Goal: Task Accomplishment & Management: Complete application form

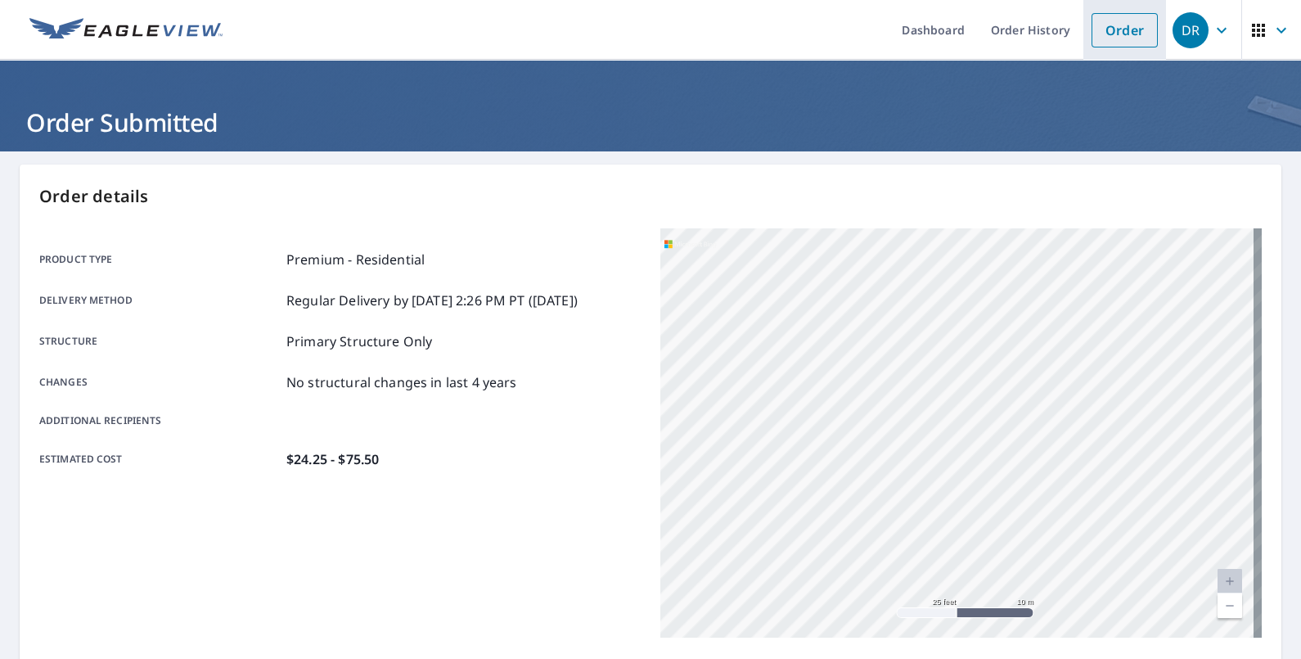
click at [1093, 29] on link "Order" at bounding box center [1125, 30] width 66 height 34
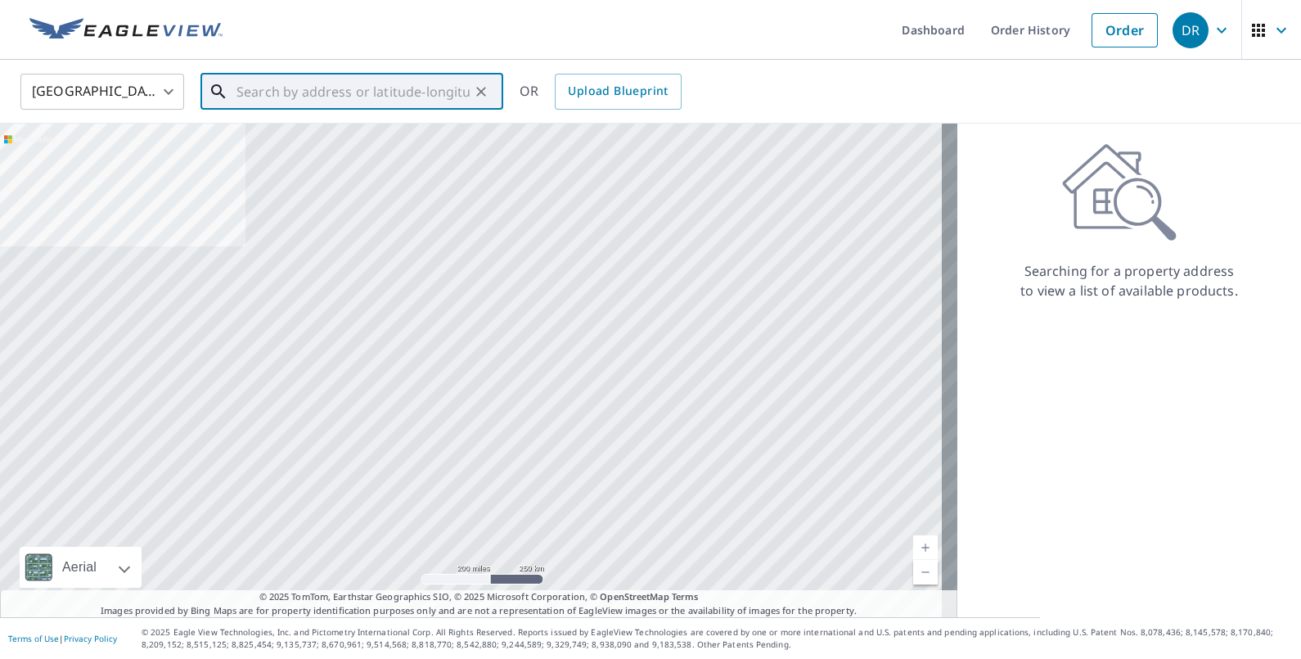
click at [271, 83] on input "text" at bounding box center [353, 92] width 233 height 46
paste input "[STREET_ADDRESS]"
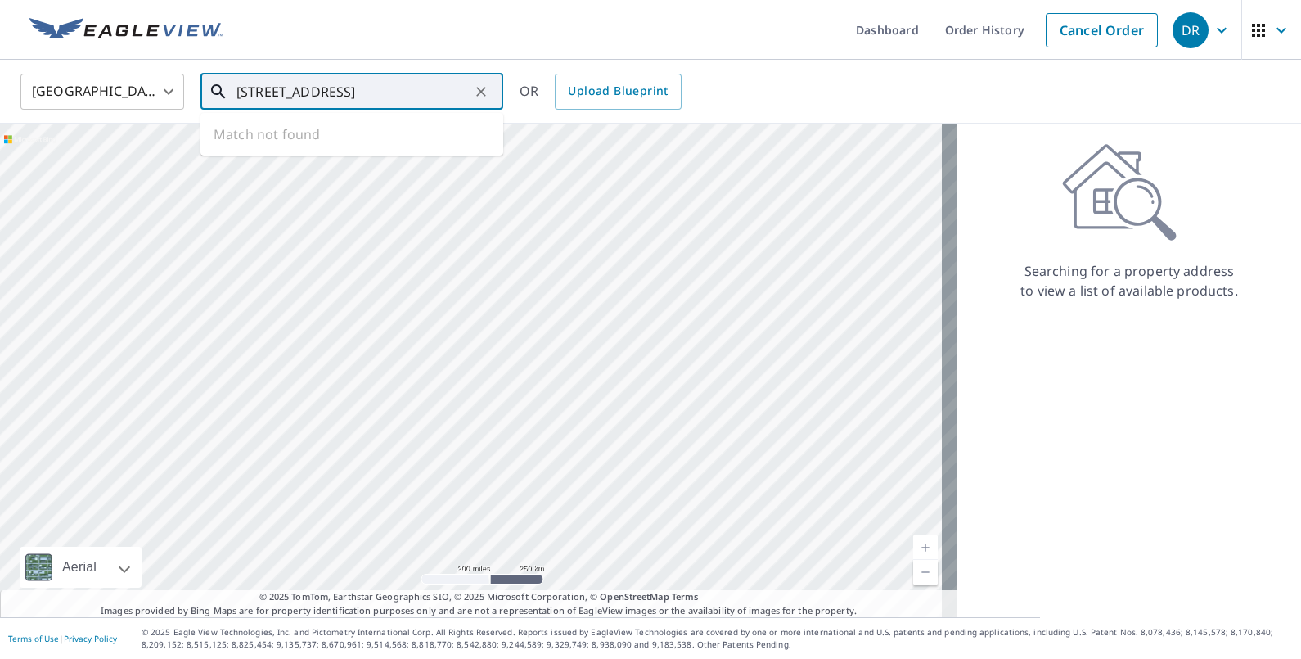
scroll to position [0, 5]
click at [376, 94] on input "[STREET_ADDRESS]" at bounding box center [353, 92] width 233 height 46
drag, startPoint x: 322, startPoint y: 90, endPoint x: 199, endPoint y: 101, distance: 123.2
click at [156, 110] on div "[GEOGRAPHIC_DATA] [GEOGRAPHIC_DATA] ​ [STREET_ADDRESS] ​ Match not found OR Upl…" at bounding box center [645, 91] width 1274 height 38
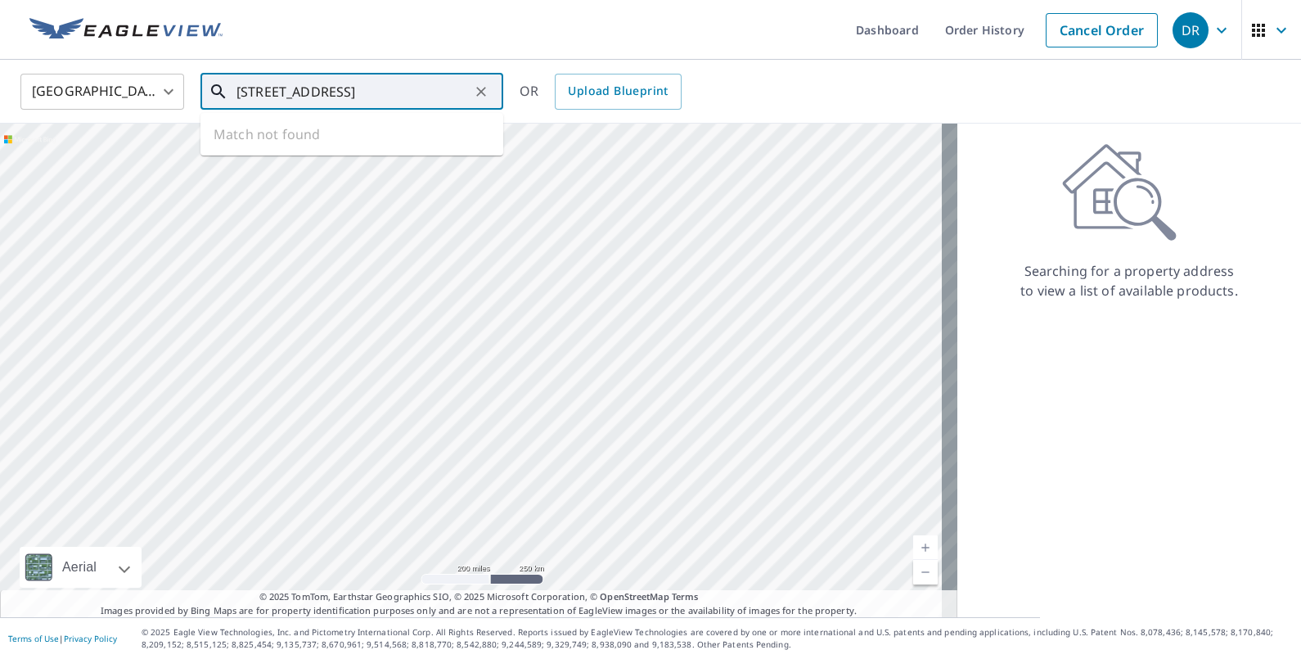
click at [286, 94] on input "[STREET_ADDRESS]" at bounding box center [353, 92] width 233 height 46
click at [446, 92] on input "[STREET_ADDRESS]" at bounding box center [353, 92] width 233 height 46
type input "[STREET_ADDRESS]"
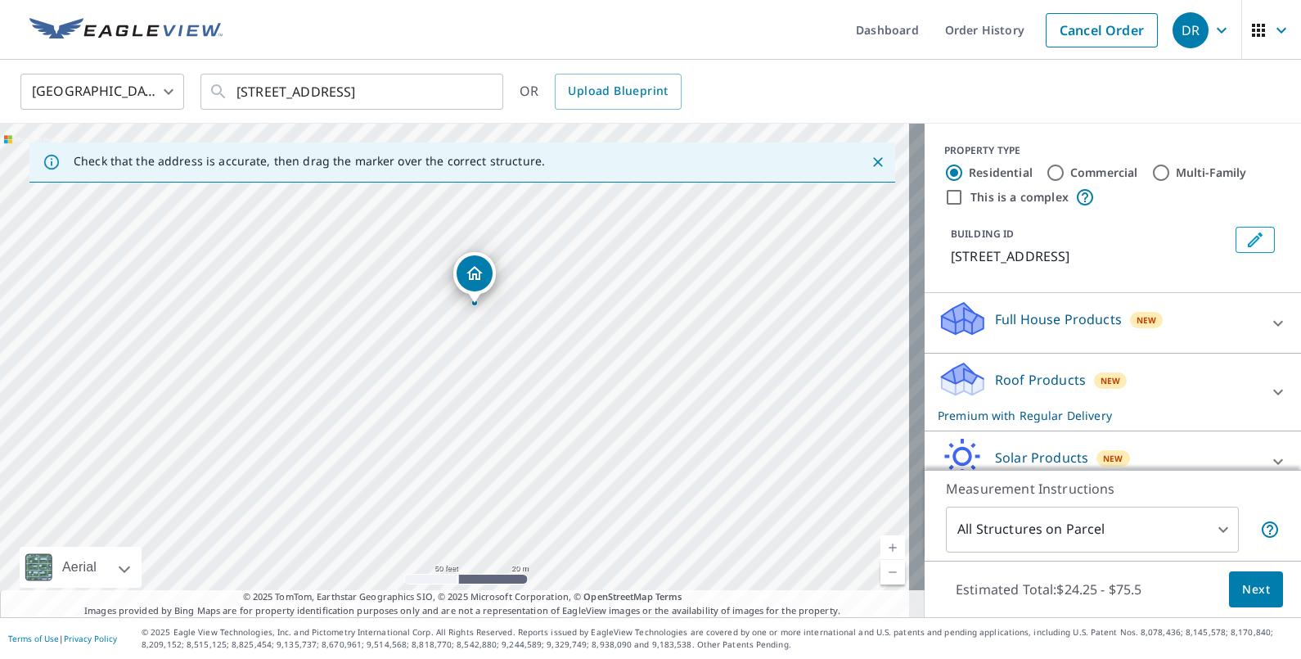
drag, startPoint x: 381, startPoint y: 380, endPoint x: 405, endPoint y: 312, distance: 72.0
click at [399, 312] on div "[STREET_ADDRESS]" at bounding box center [462, 371] width 925 height 494
click at [1242, 589] on span "Next" at bounding box center [1256, 589] width 28 height 20
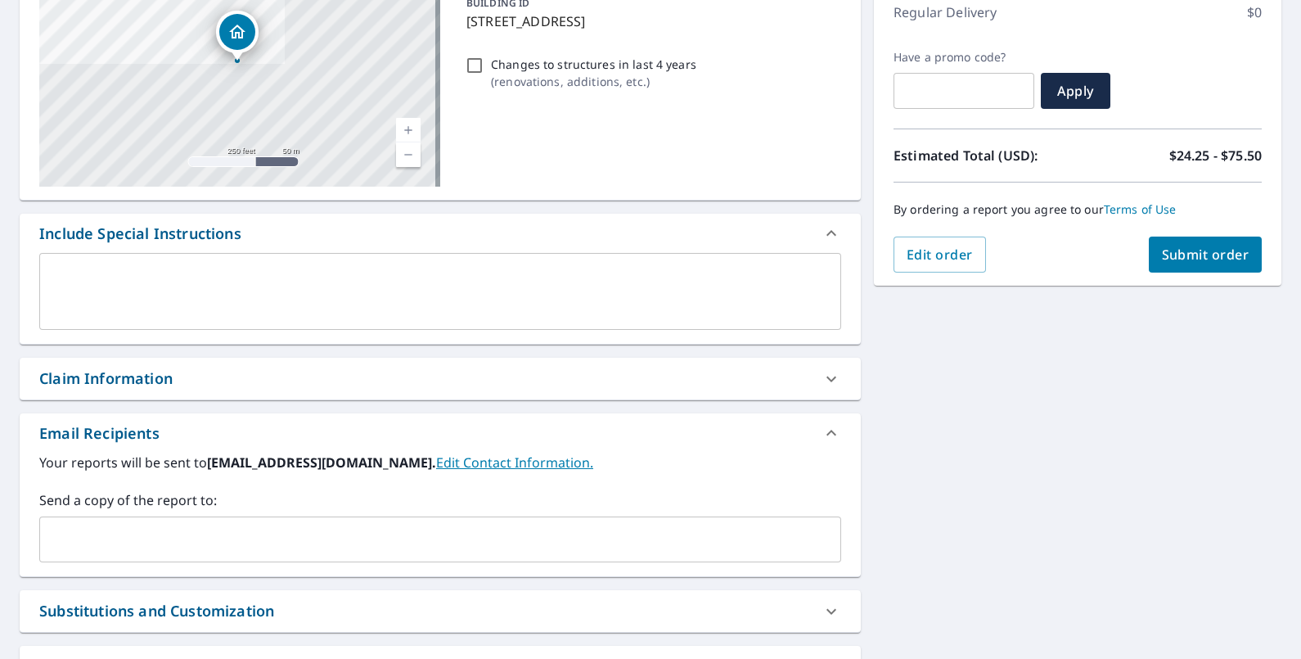
scroll to position [204, 0]
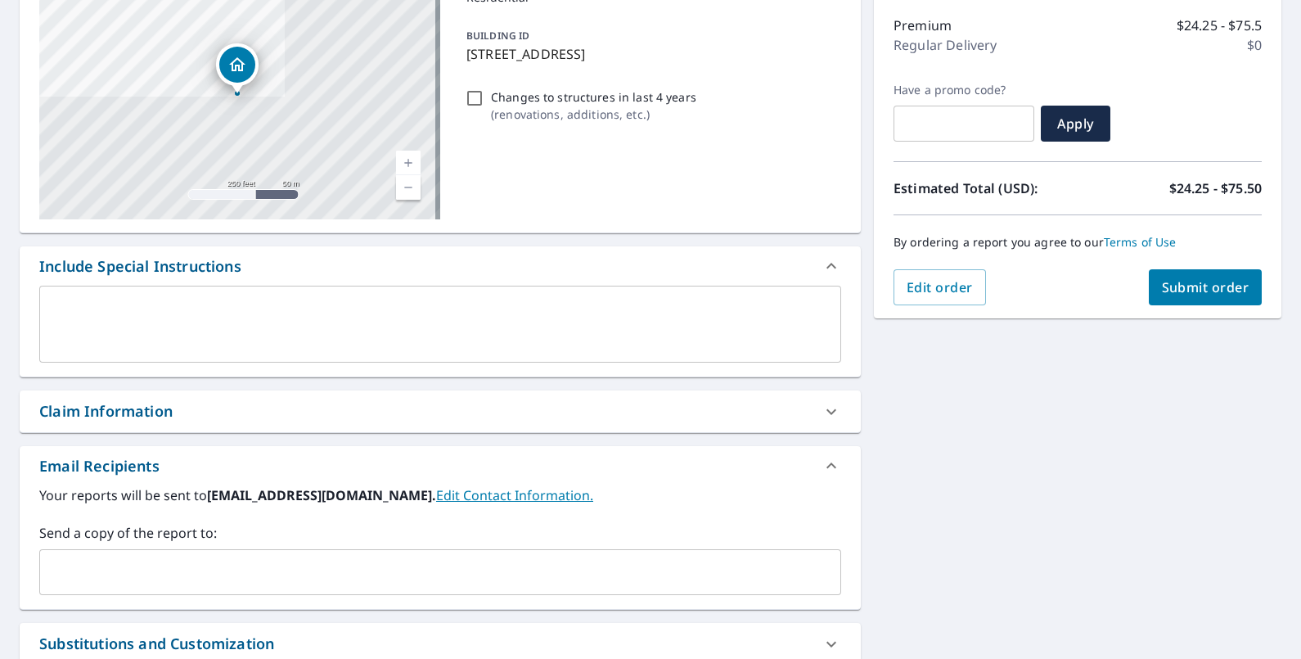
click at [147, 413] on div "Claim Information" at bounding box center [105, 411] width 133 height 22
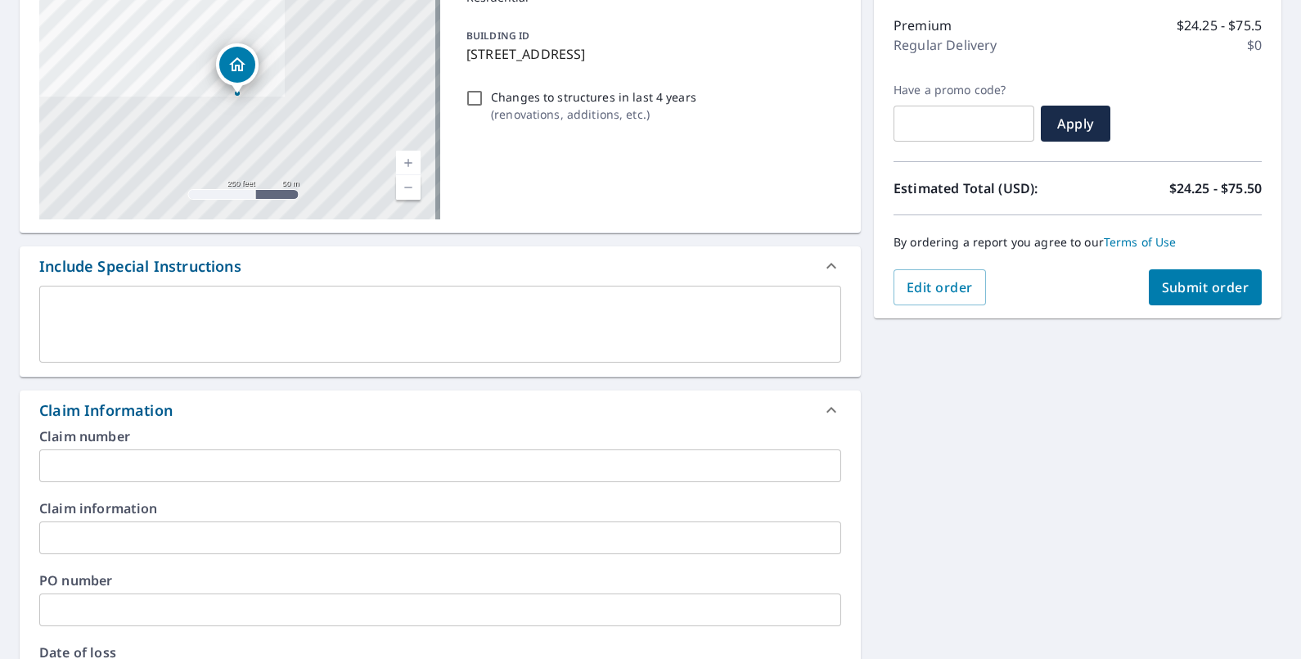
click at [154, 453] on input "text" at bounding box center [440, 465] width 802 height 33
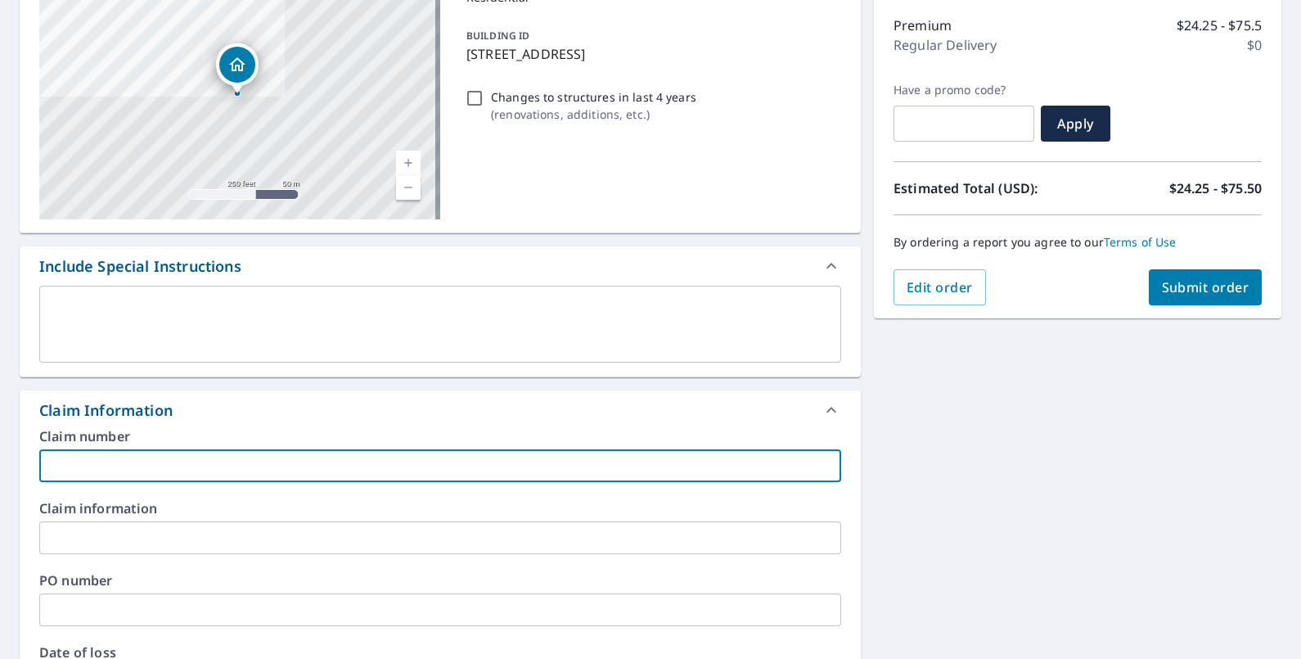
type input "6"
type input "3485"
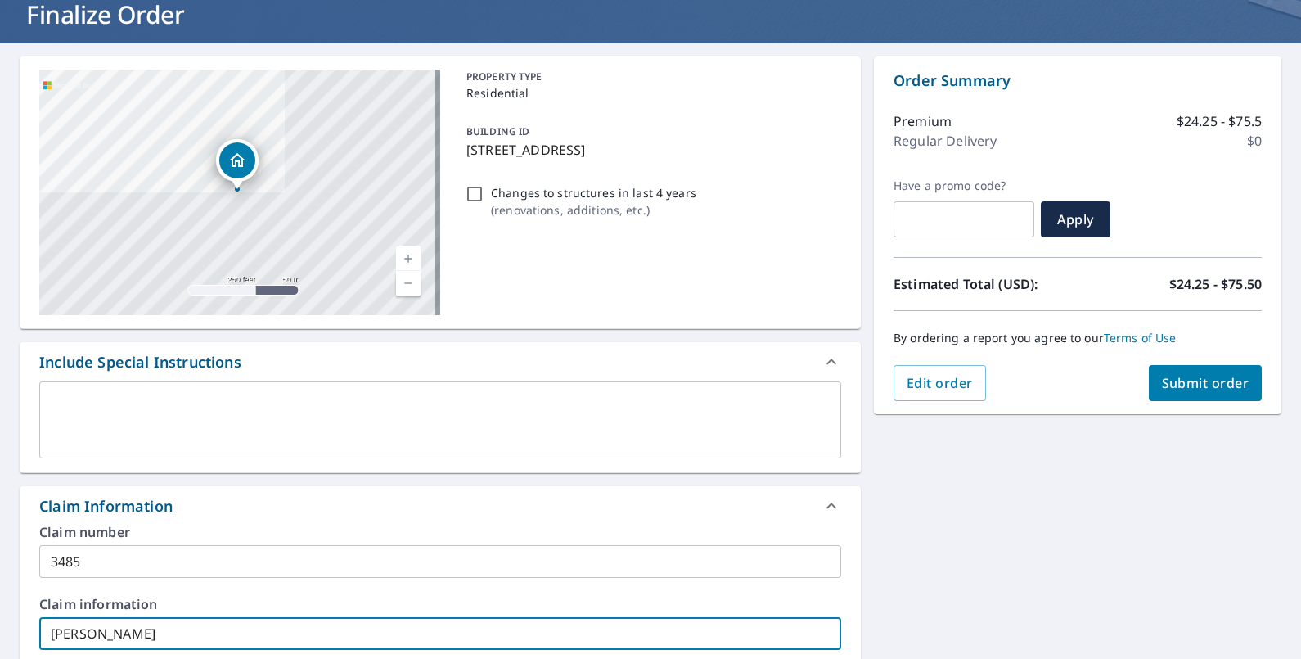
scroll to position [0, 0]
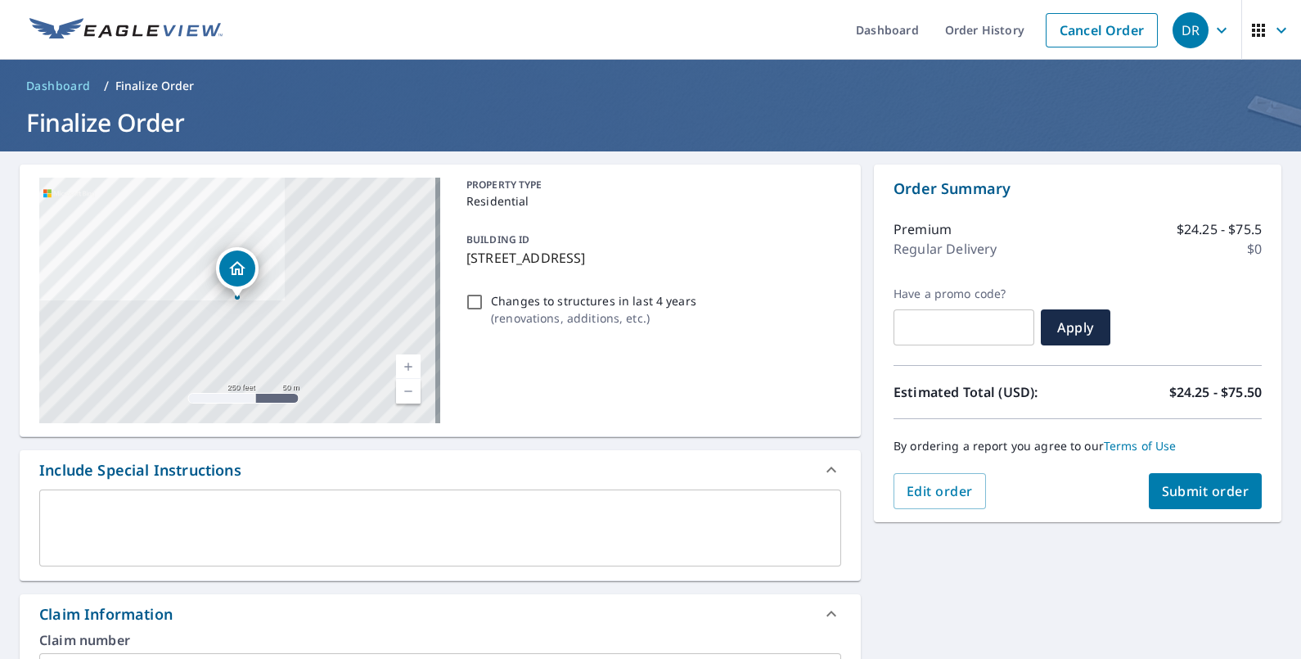
type input "[PERSON_NAME]"
click at [1179, 490] on span "Submit order" at bounding box center [1206, 491] width 88 height 18
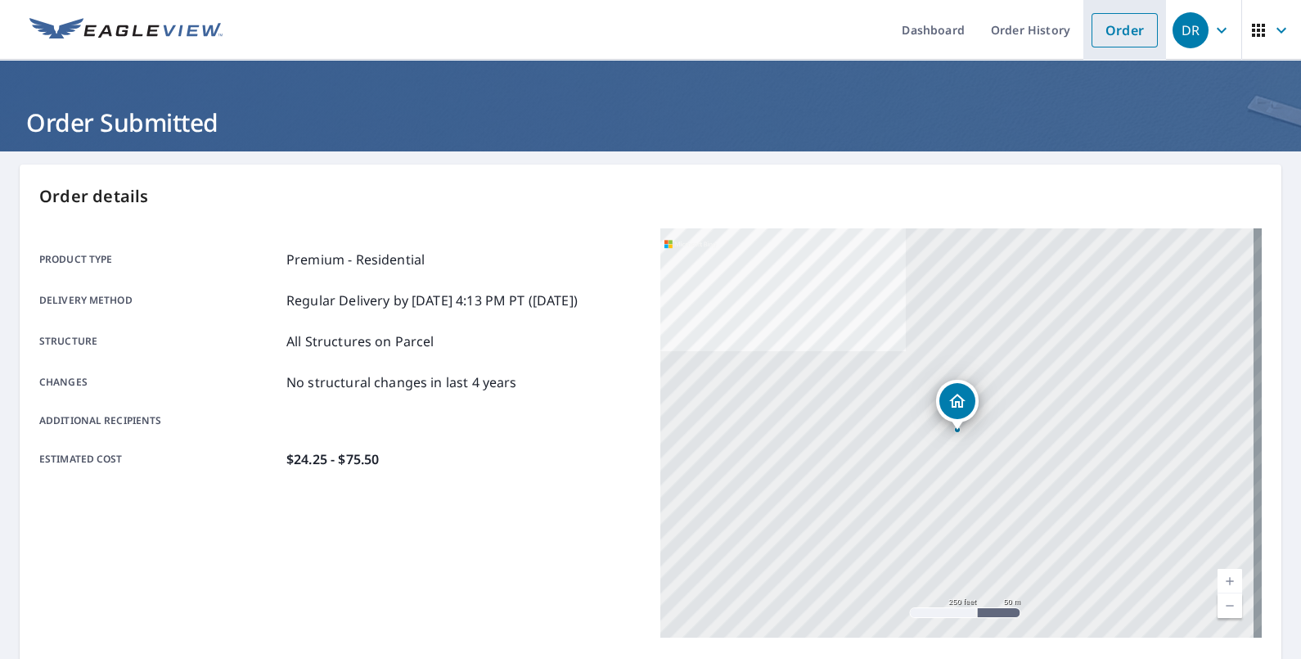
click at [1103, 30] on link "Order" at bounding box center [1125, 30] width 66 height 34
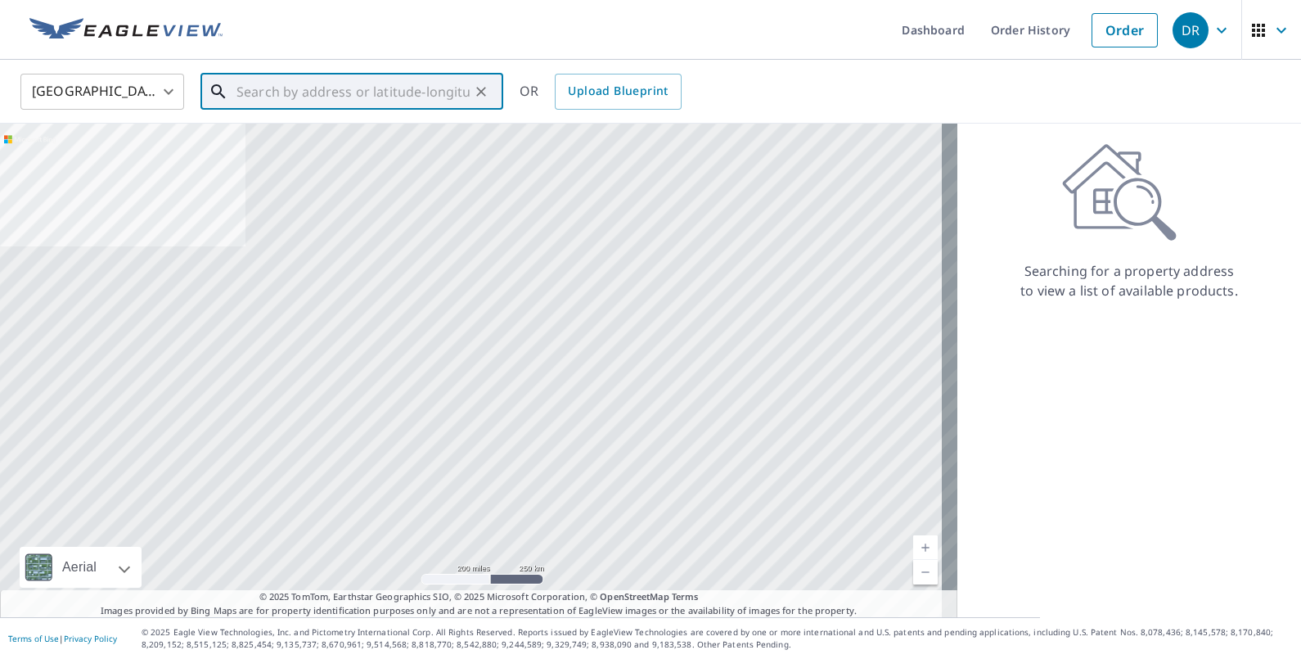
click at [426, 96] on input "text" at bounding box center [353, 92] width 233 height 46
paste input "[STREET_ADDRESS]"
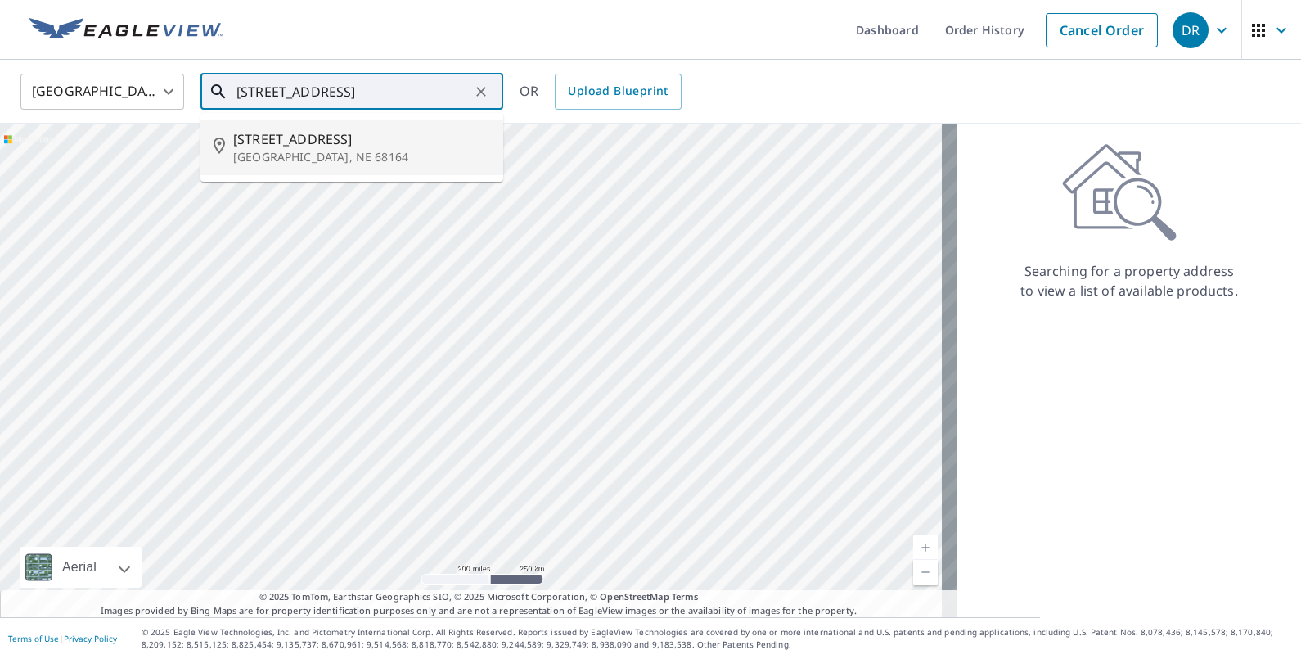
type input "[STREET_ADDRESS]"
drag, startPoint x: 434, startPoint y: 97, endPoint x: -4, endPoint y: 129, distance: 439.0
click at [0, 129] on html "DR DR Dashboard Order History Cancel Order DR [GEOGRAPHIC_DATA] [GEOGRAPHIC_DAT…" at bounding box center [650, 329] width 1301 height 659
drag, startPoint x: 309, startPoint y: 97, endPoint x: 311, endPoint y: 105, distance: 8.3
click at [310, 104] on input "text" at bounding box center [353, 92] width 233 height 46
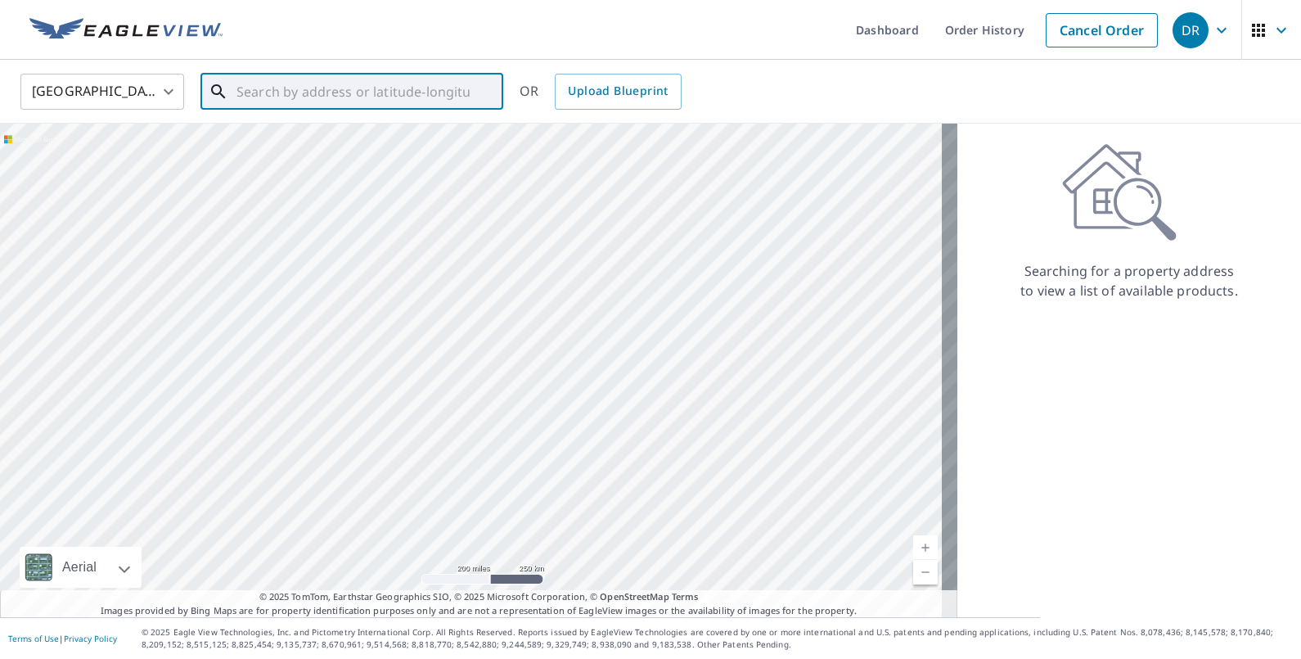
paste input "[STREET_ADDRESS]"
click at [353, 143] on span "[STREET_ADDRESS]" at bounding box center [361, 139] width 257 height 20
type input "[STREET_ADDRESS][PERSON_NAME]"
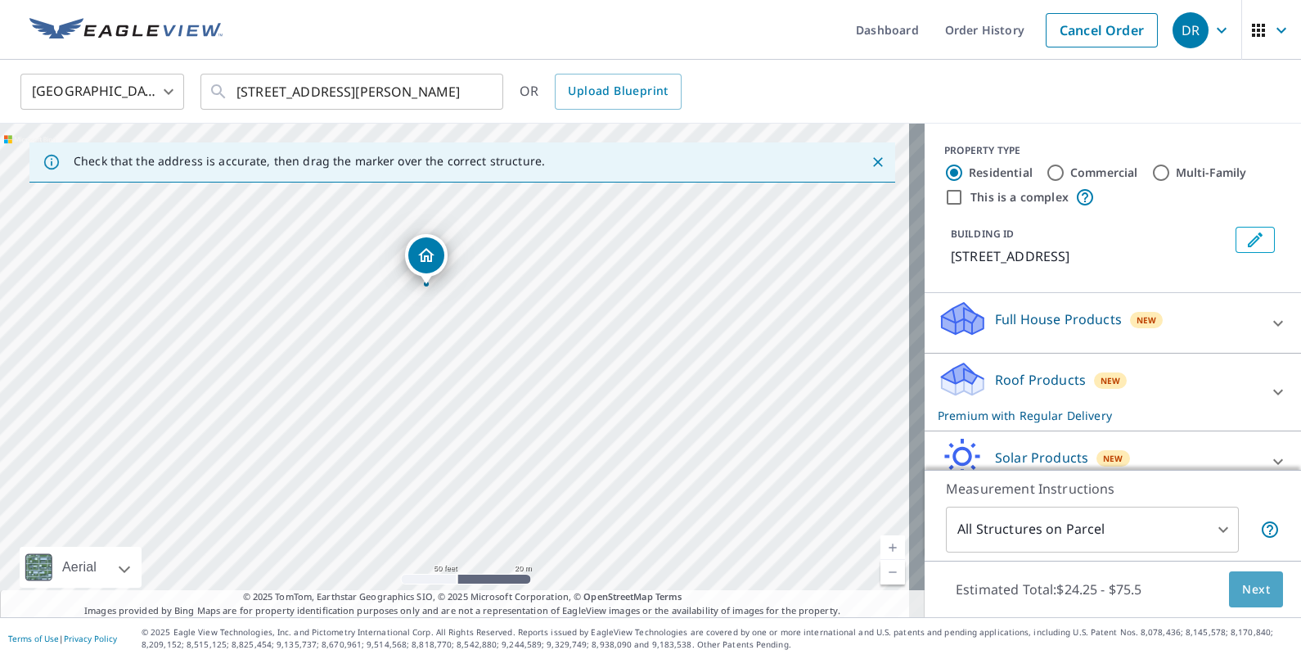
click at [1248, 579] on span "Next" at bounding box center [1256, 589] width 28 height 20
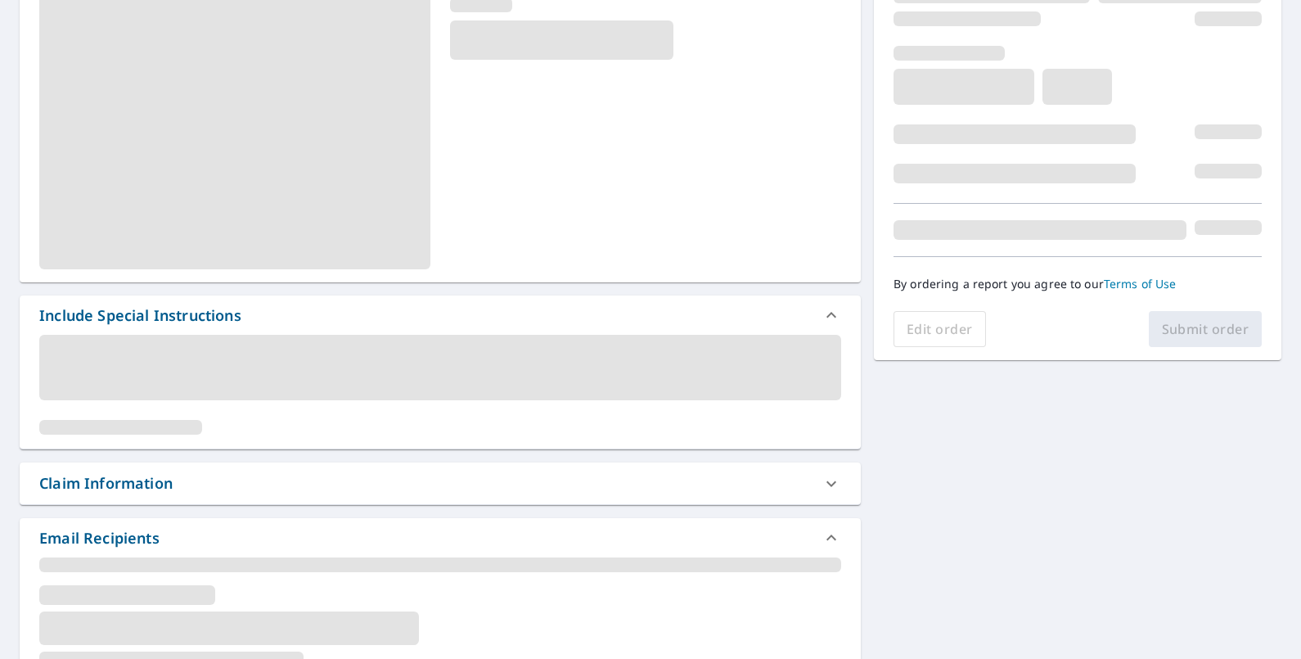
scroll to position [307, 0]
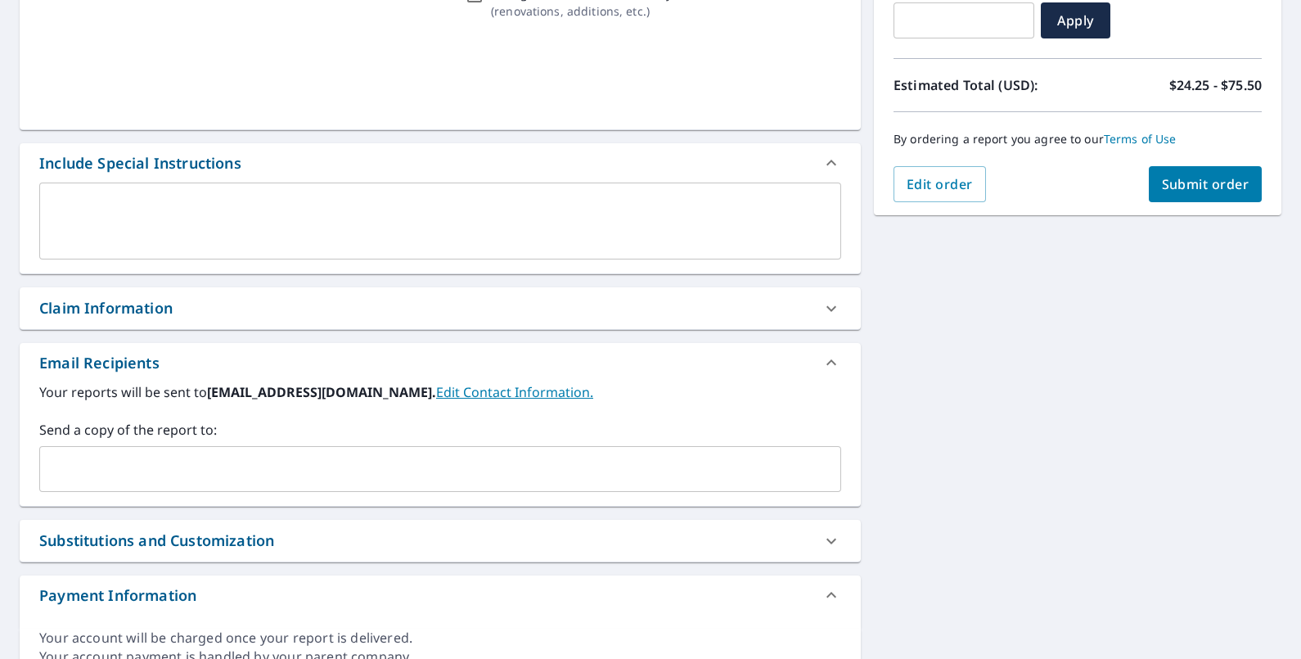
click at [160, 422] on label "Send a copy of the report to:" at bounding box center [440, 430] width 802 height 20
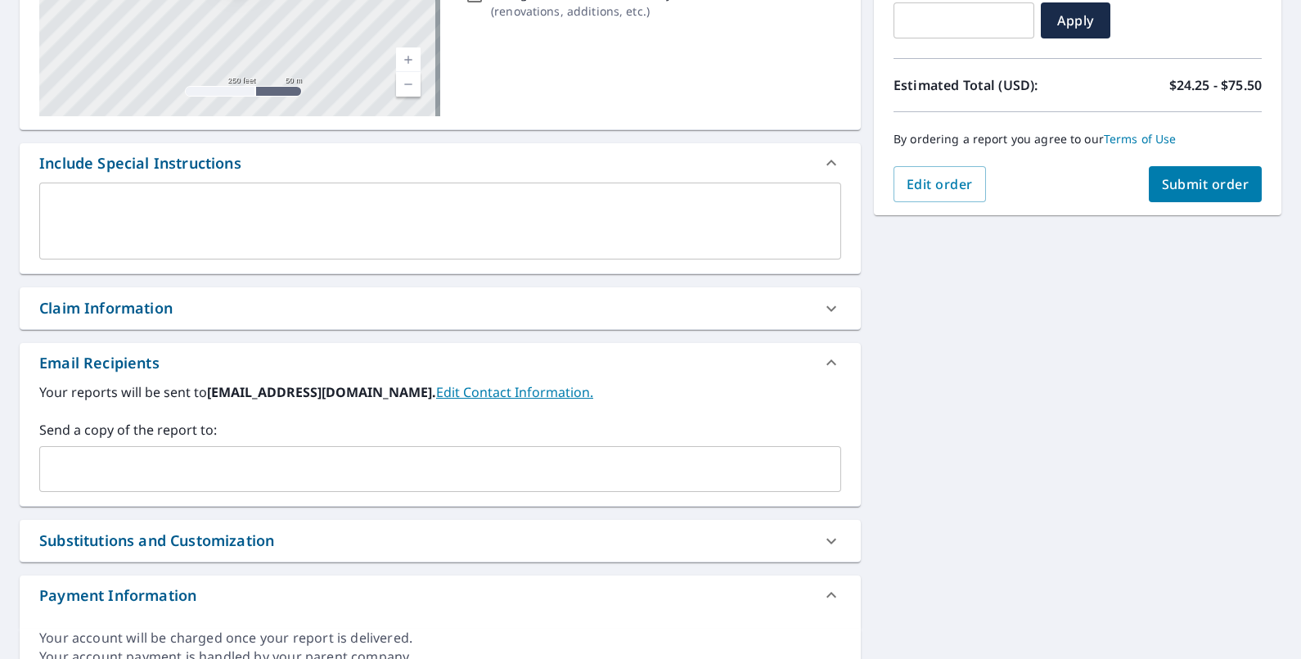
click at [168, 323] on div "Claim Information" at bounding box center [440, 308] width 841 height 42
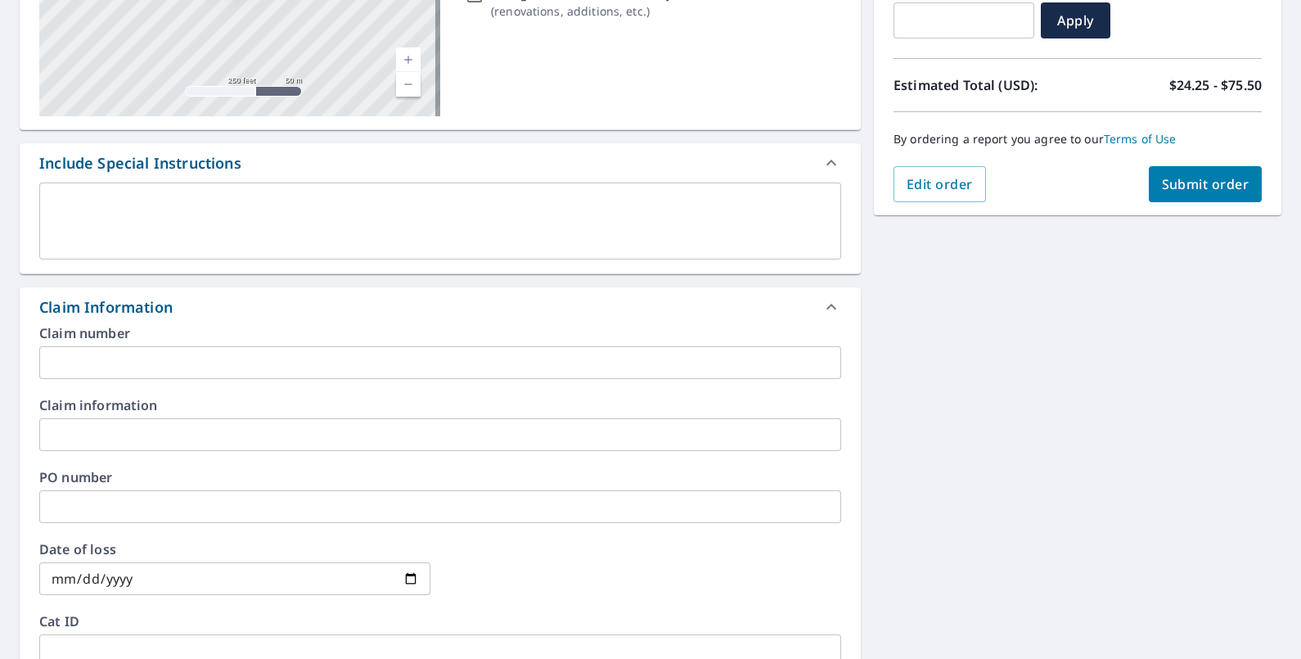
click at [168, 372] on input "text" at bounding box center [440, 362] width 802 height 33
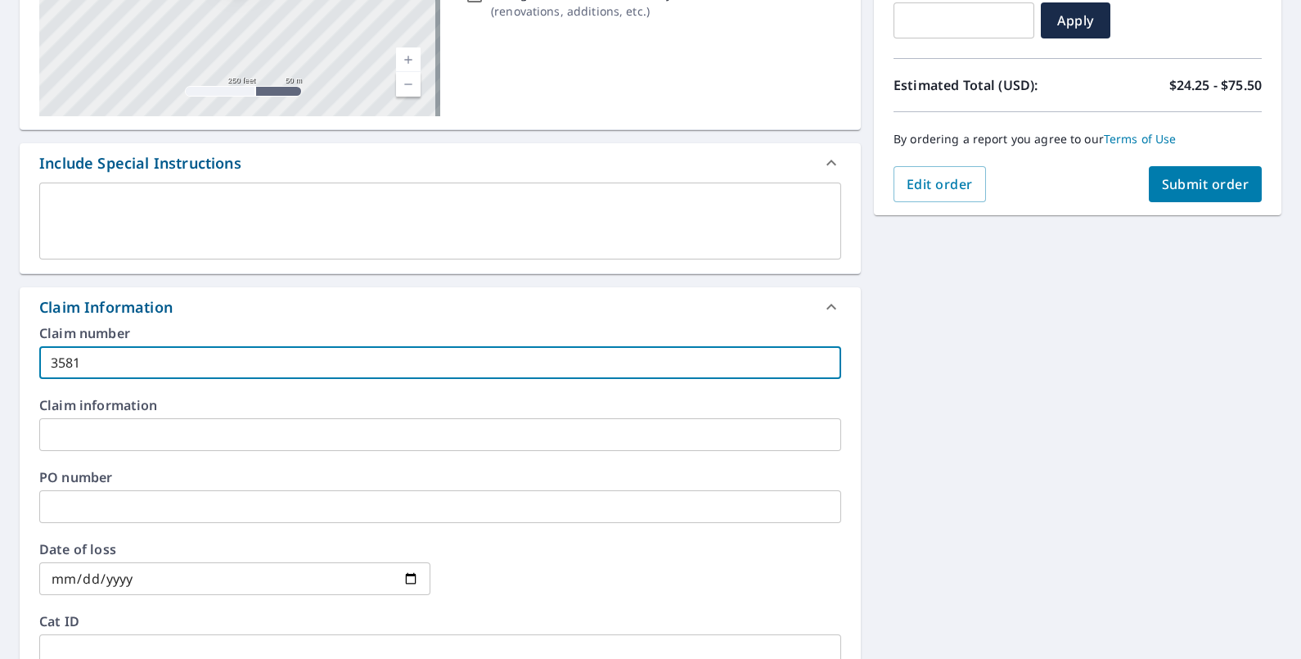
type input "3581"
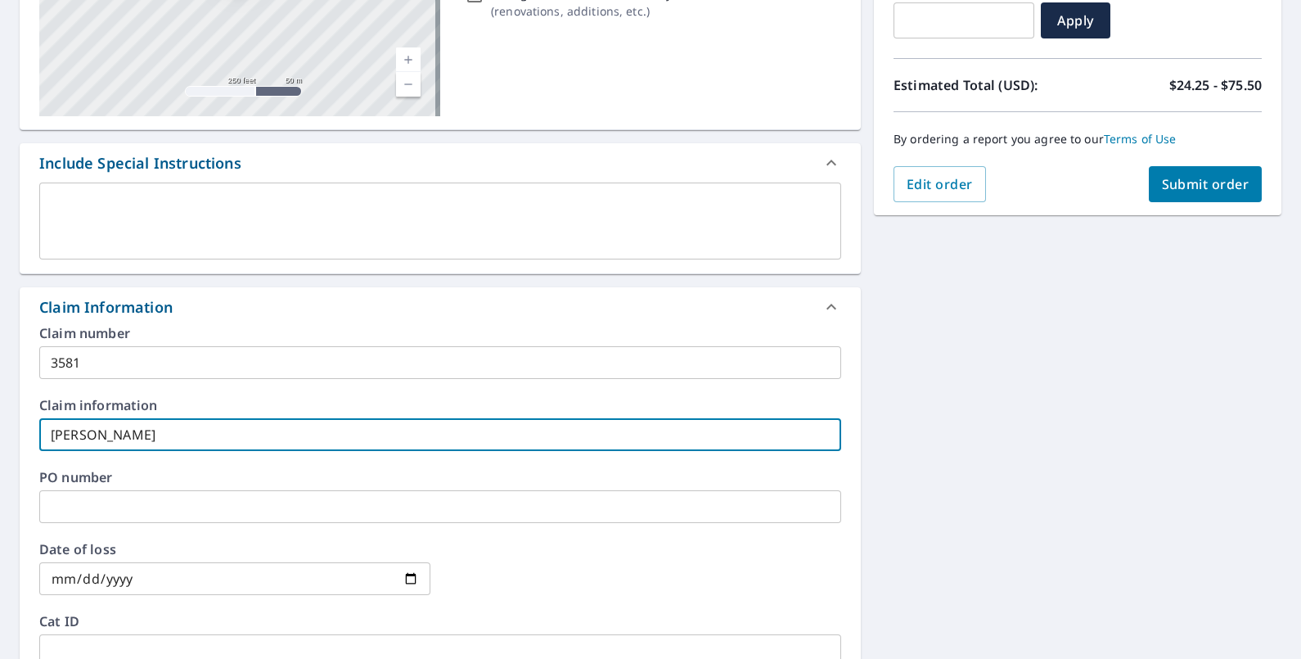
type input "[PERSON_NAME]"
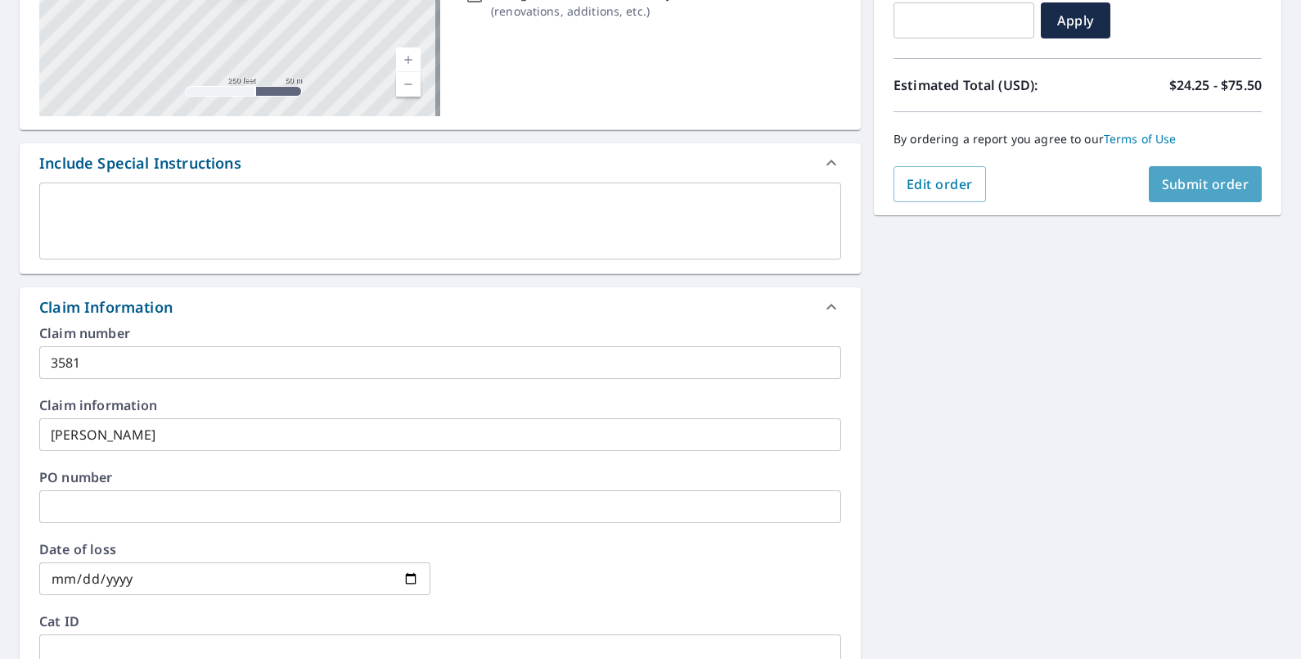
click at [1187, 189] on span "Submit order" at bounding box center [1206, 184] width 88 height 18
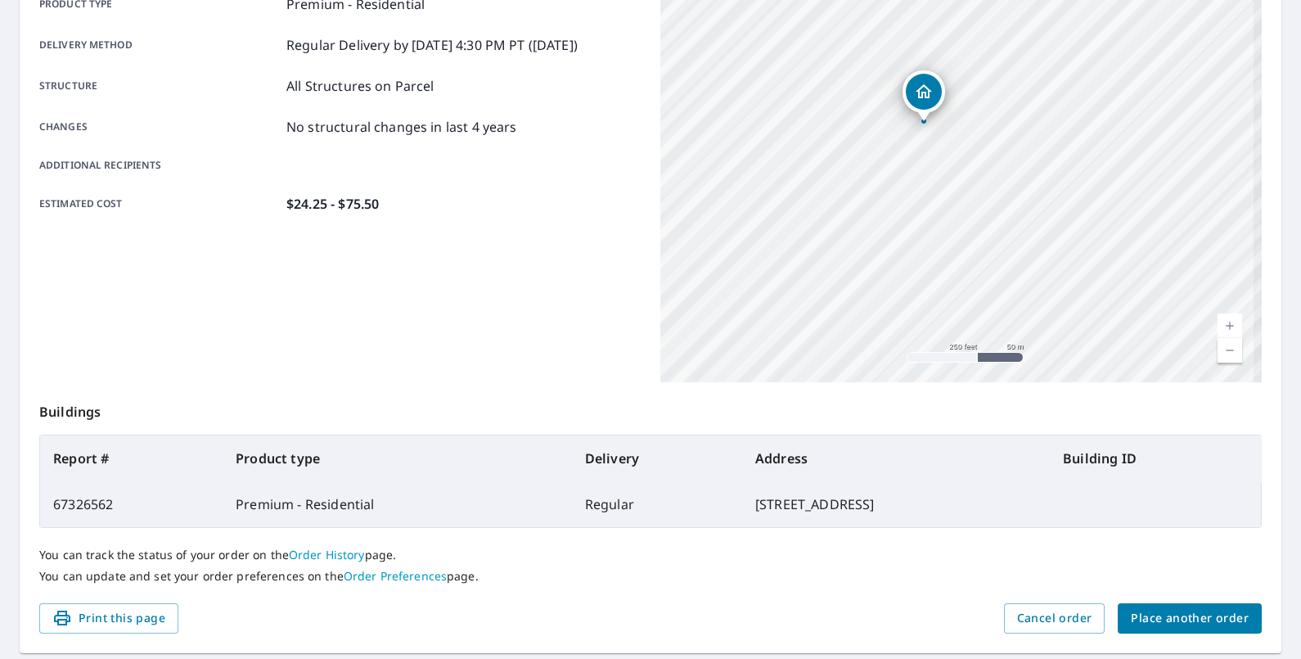
scroll to position [98, 0]
